Goal: Information Seeking & Learning: Learn about a topic

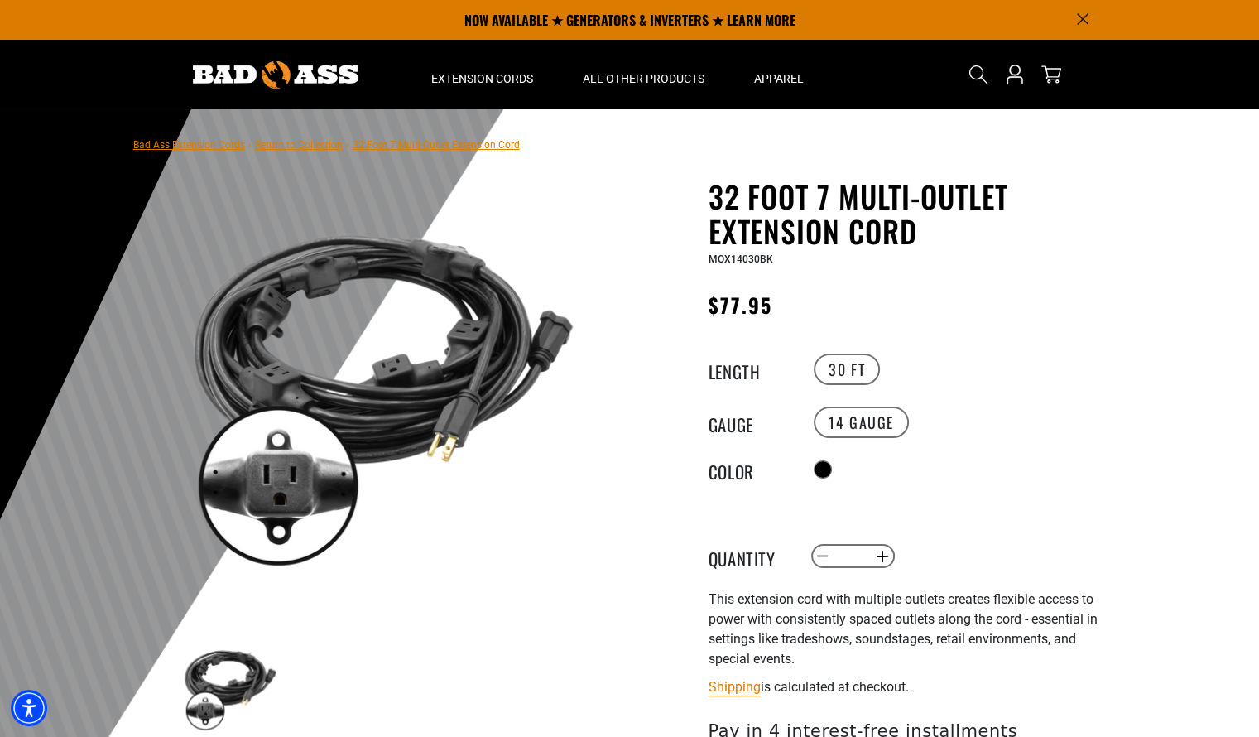
click at [196, 145] on link "Bad Ass Extension Cords" at bounding box center [189, 145] width 112 height 12
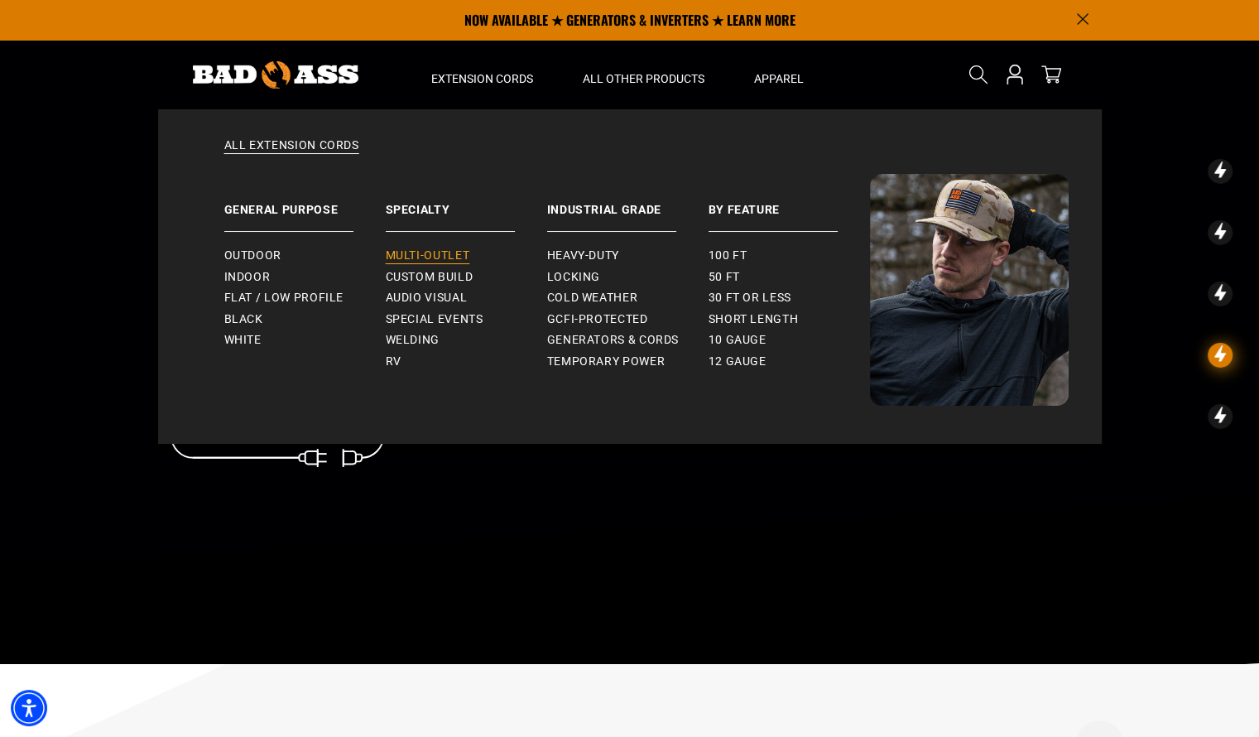
click at [410, 259] on span "Multi-Outlet" at bounding box center [428, 255] width 84 height 15
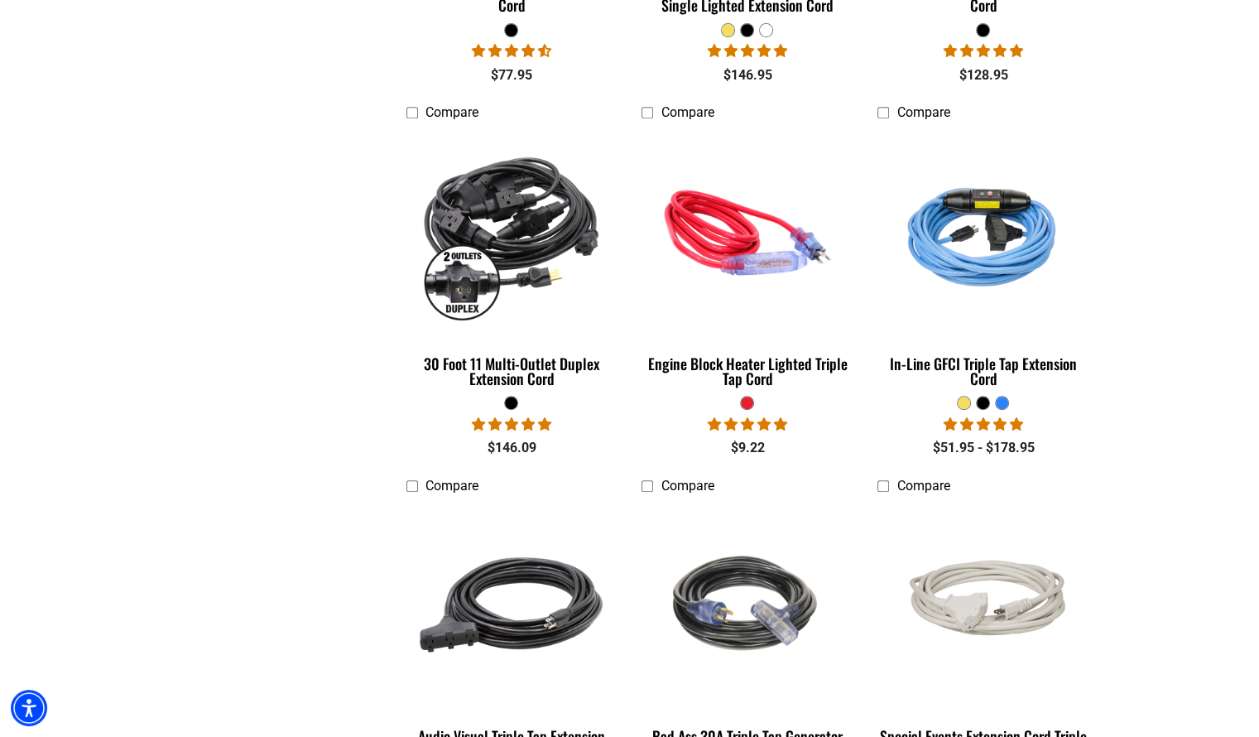
scroll to position [748, 0]
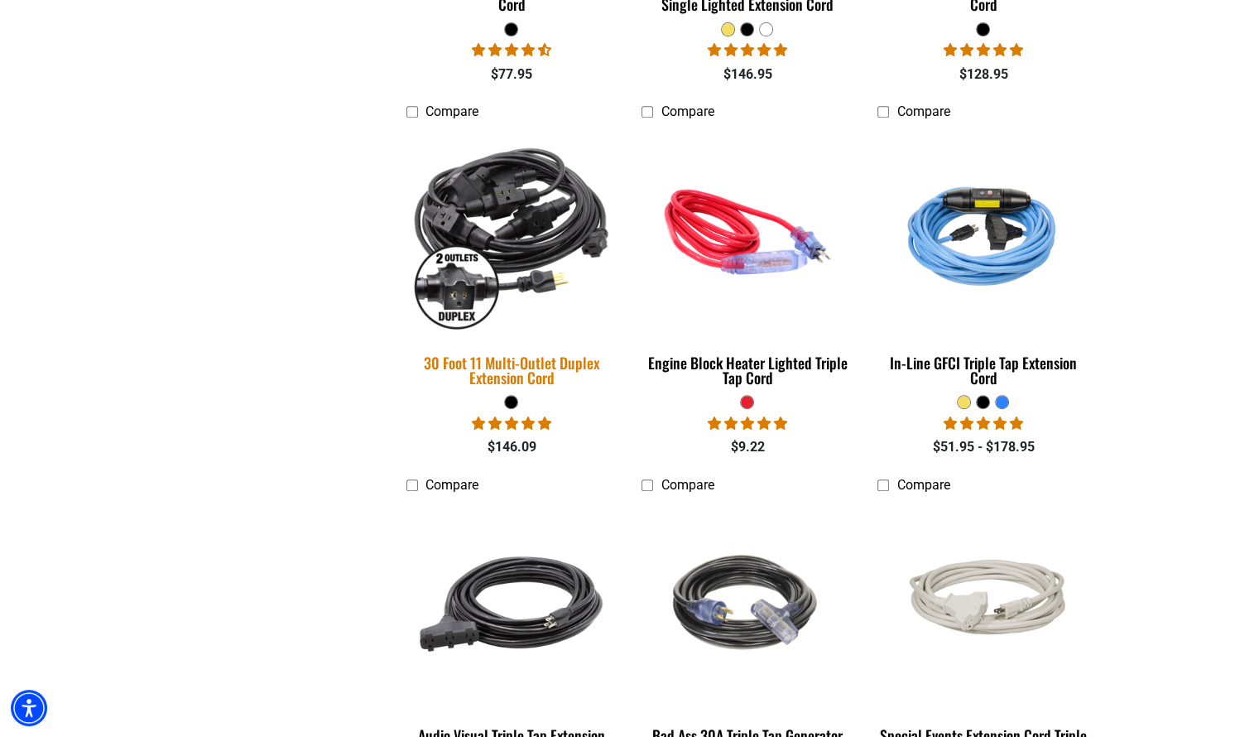
click at [492, 156] on img at bounding box center [512, 232] width 232 height 212
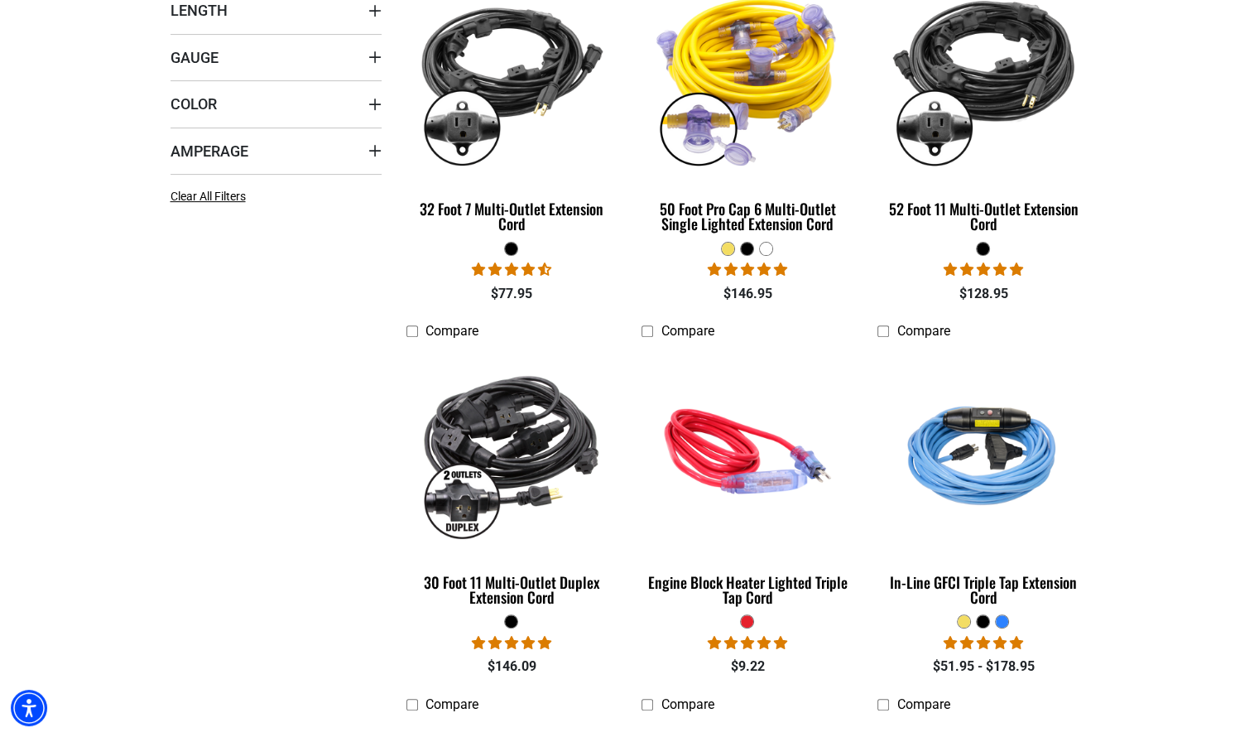
scroll to position [530, 0]
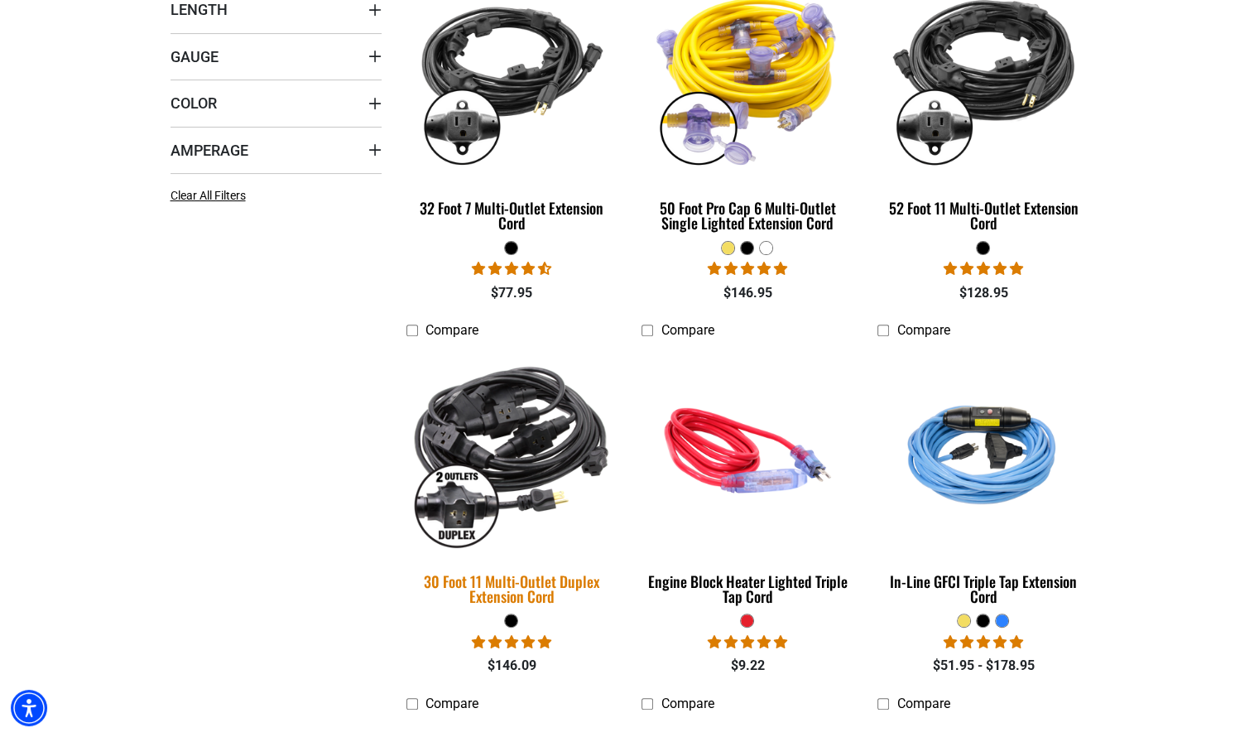
click at [499, 454] on img at bounding box center [512, 450] width 232 height 212
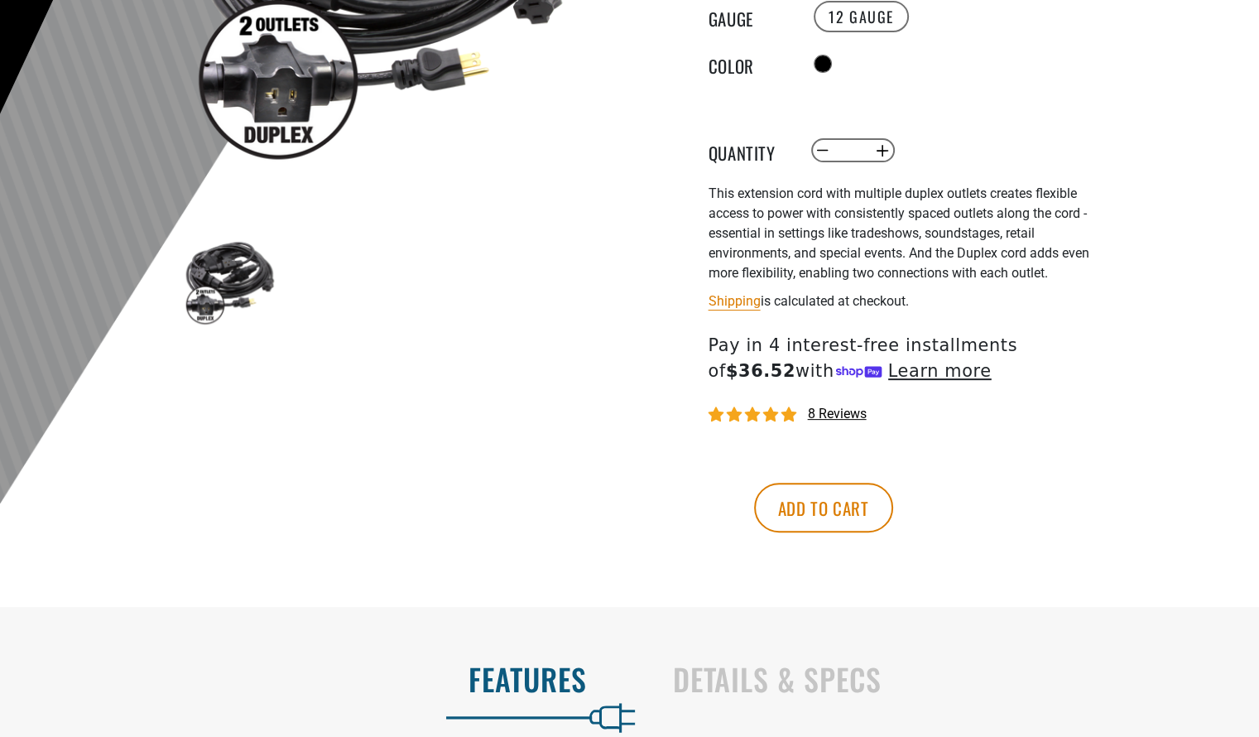
scroll to position [907, 0]
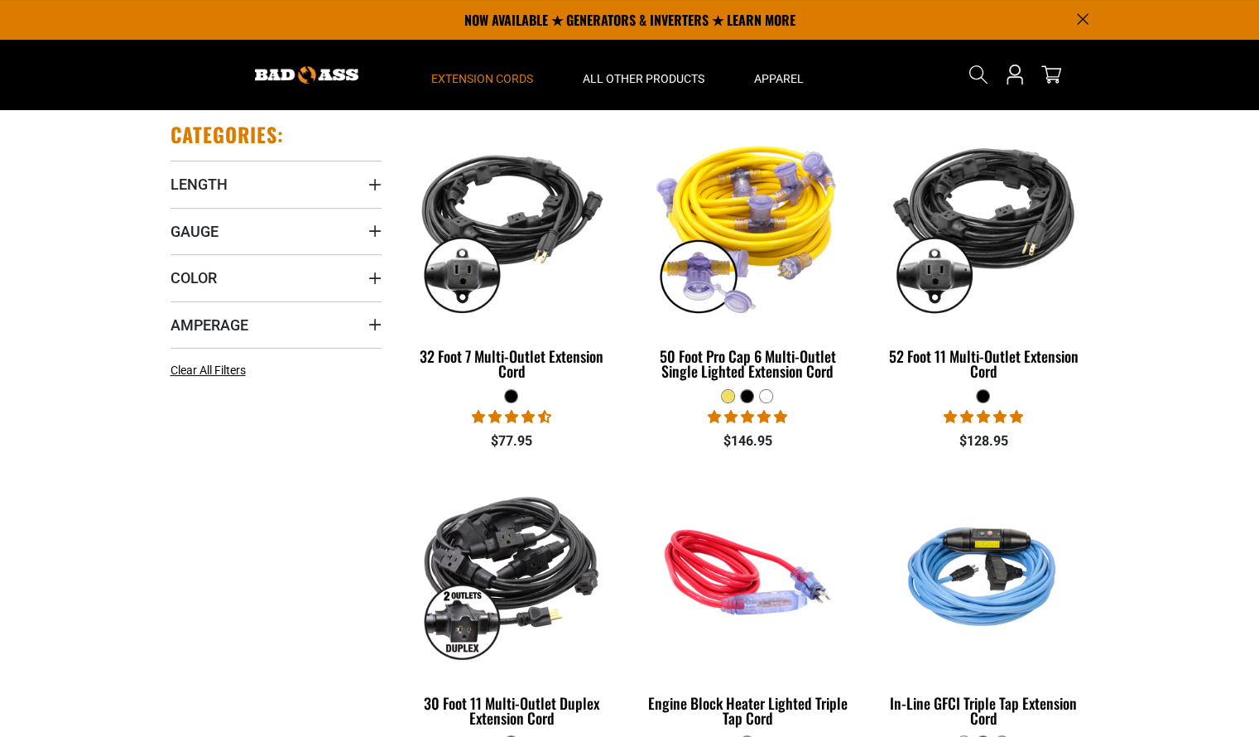
scroll to position [334, 0]
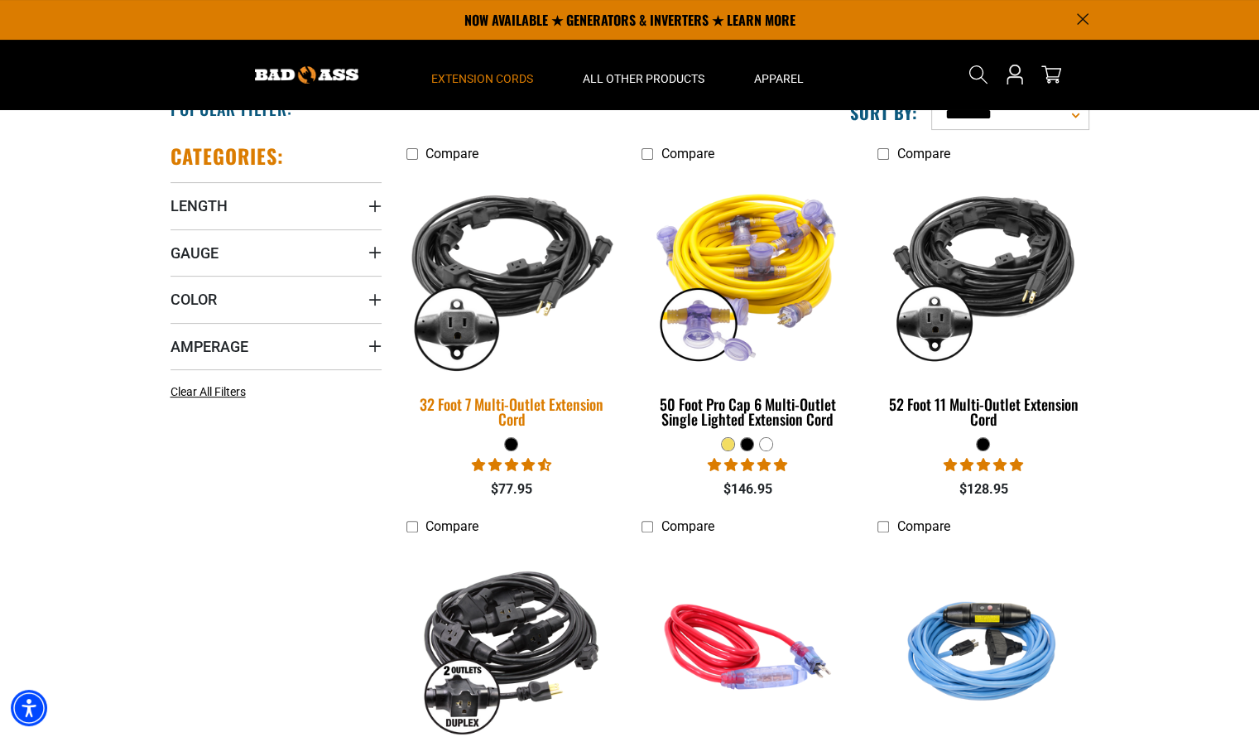
click at [514, 249] on img at bounding box center [512, 273] width 232 height 212
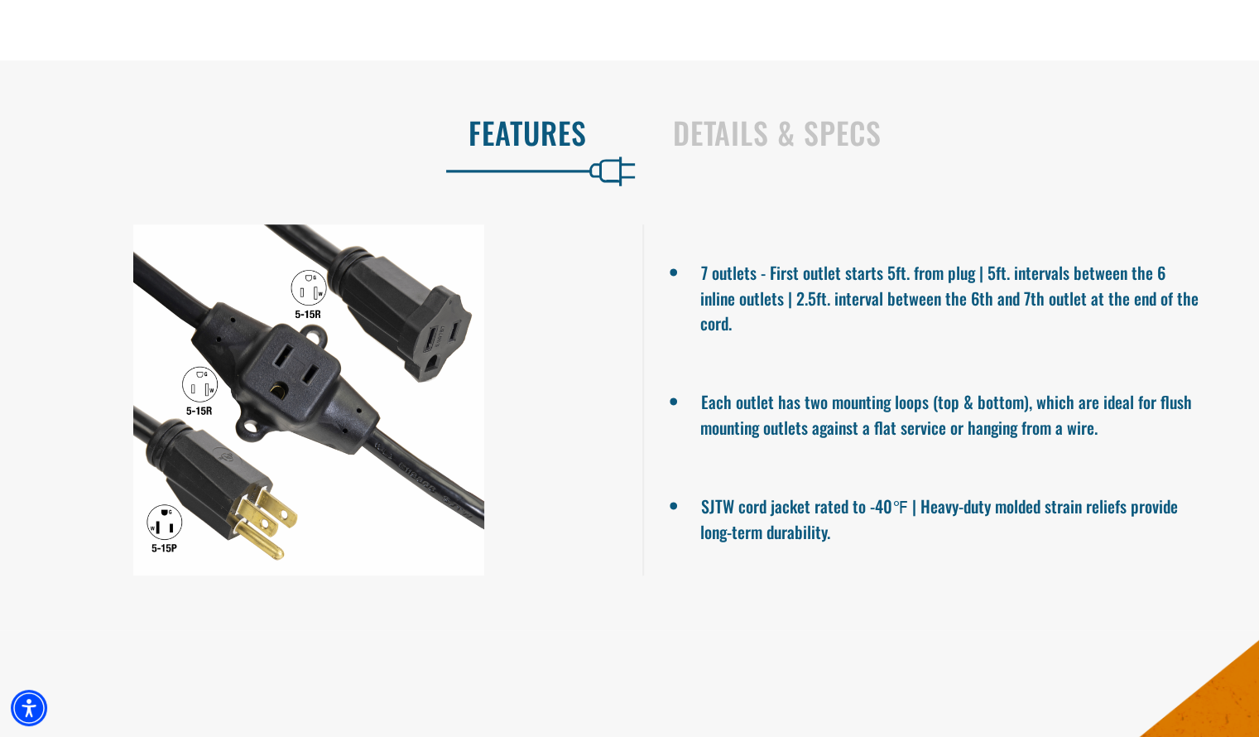
scroll to position [977, 0]
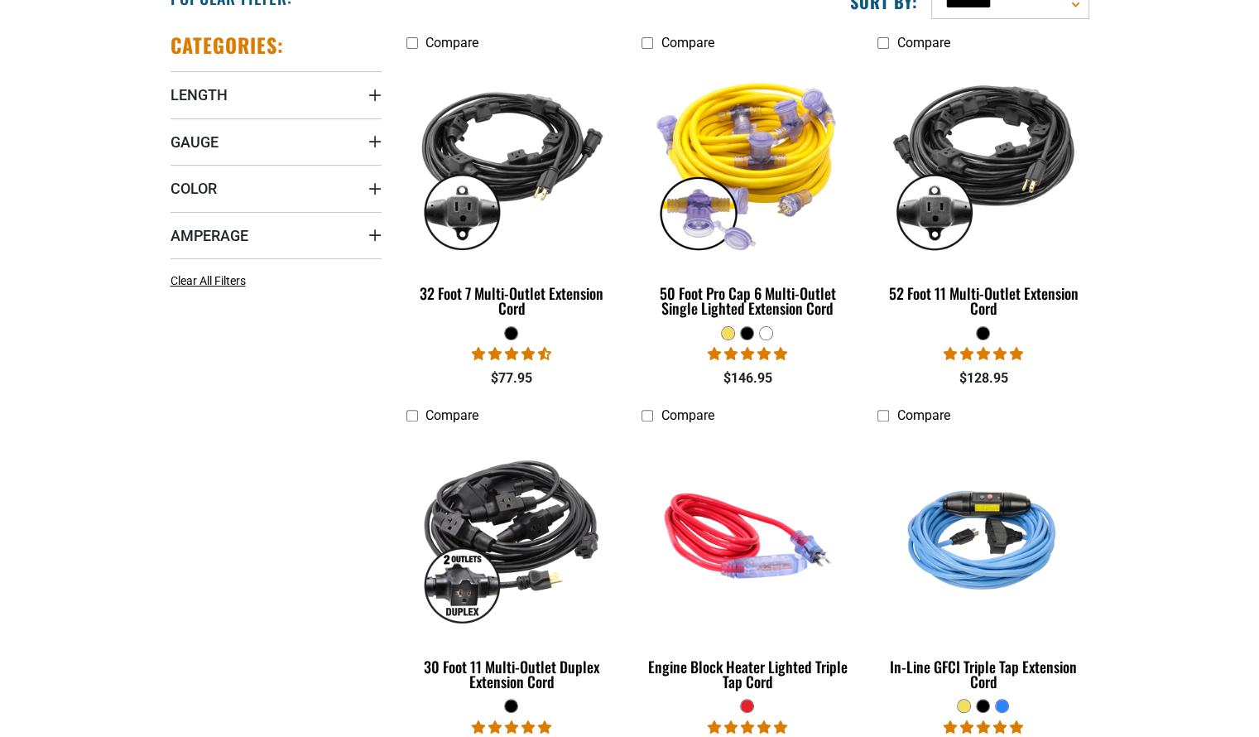
scroll to position [445, 0]
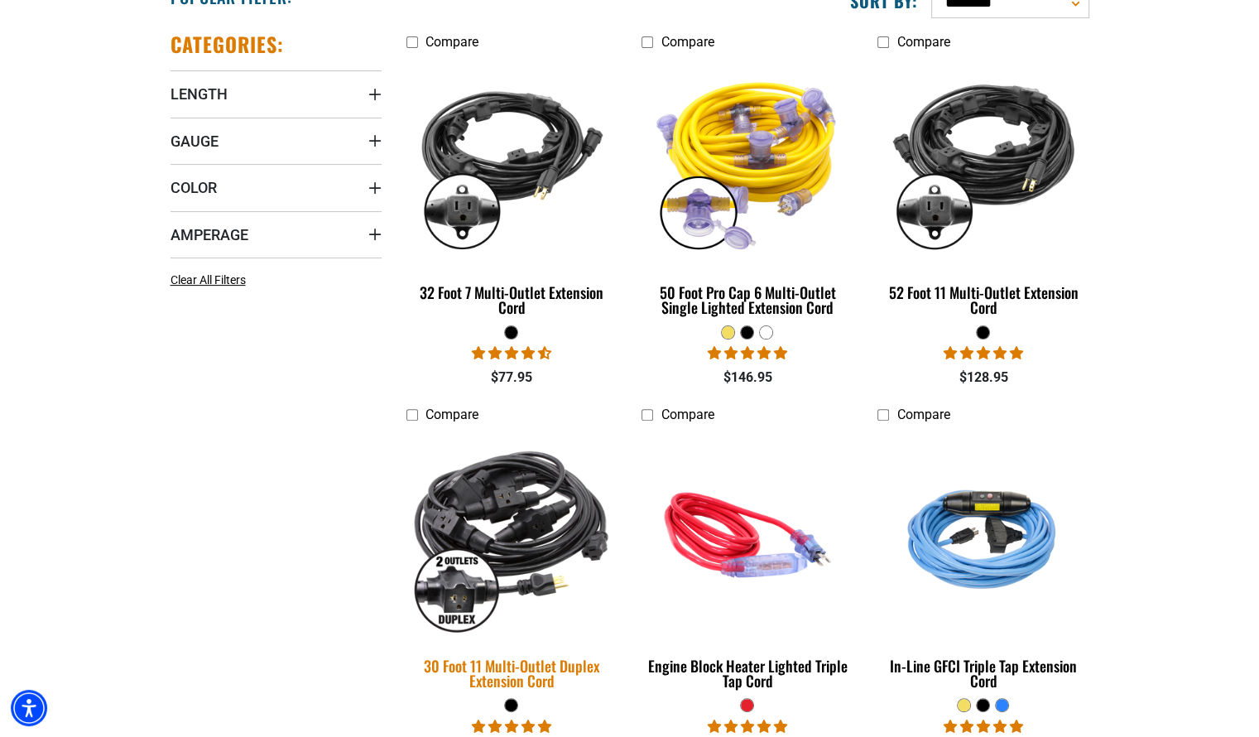
click at [509, 519] on img at bounding box center [512, 535] width 232 height 212
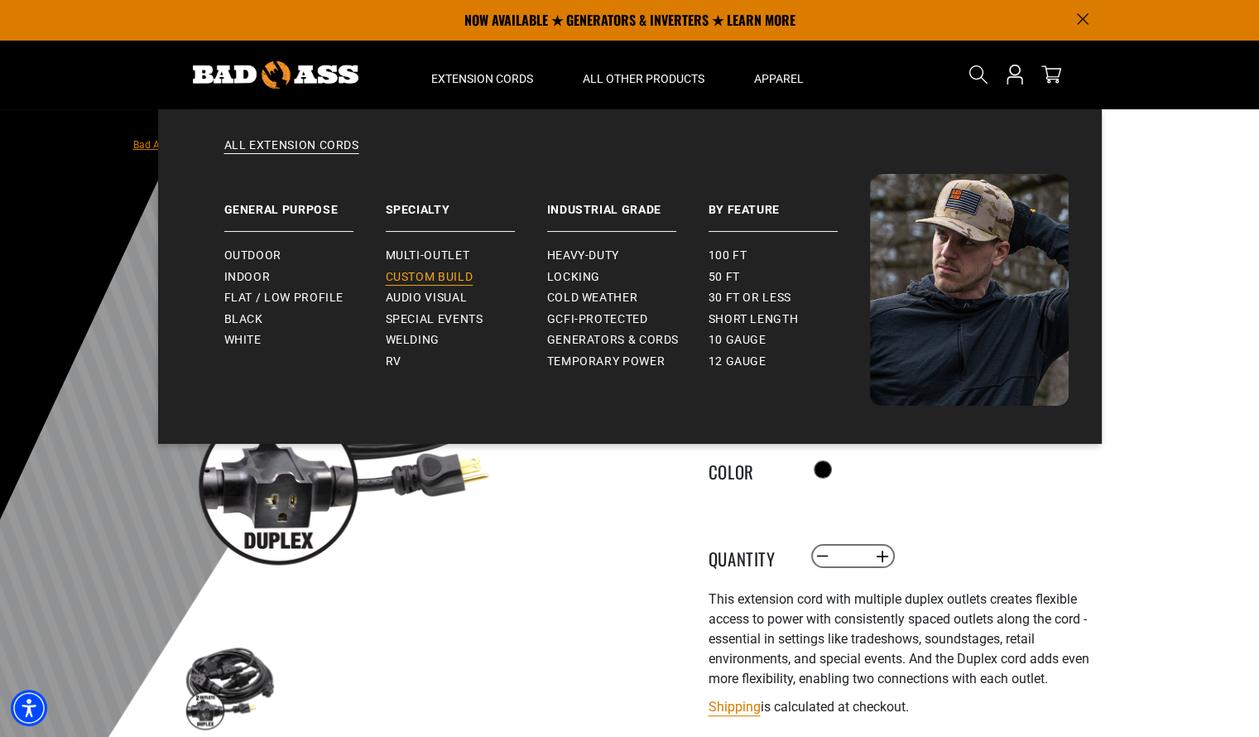
click at [450, 282] on span "Custom Build" at bounding box center [430, 277] width 88 height 15
